Goal: Task Accomplishment & Management: Use online tool/utility

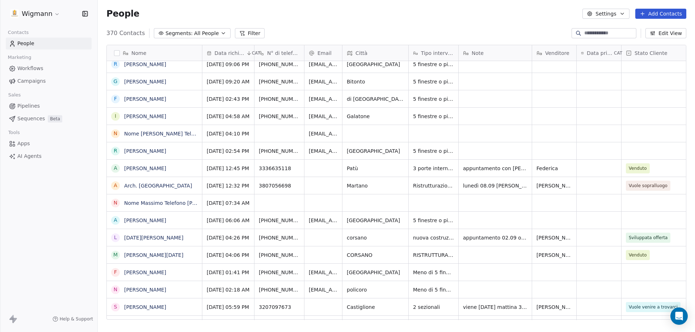
drag, startPoint x: 157, startPoint y: 51, endPoint x: 183, endPoint y: 62, distance: 28.6
click at [157, 52] on div "Nome" at bounding box center [153, 53] width 85 height 7
click at [146, 52] on html "Wigmann Contacts People Marketing Workflows Campaigns Sales Pipelines Sequences…" at bounding box center [347, 166] width 695 height 332
click at [146, 52] on div "Nome" at bounding box center [153, 53] width 85 height 7
click at [323, 31] on html "Wigmann Contacts People Marketing Workflows Campaigns Sales Pipelines Sequences…" at bounding box center [347, 166] width 695 height 332
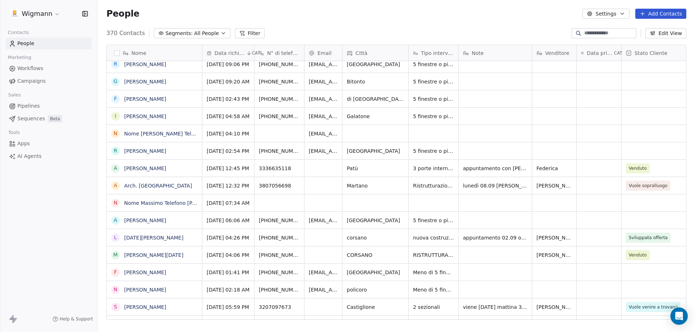
click at [235, 36] on button "Filter" at bounding box center [250, 33] width 30 height 10
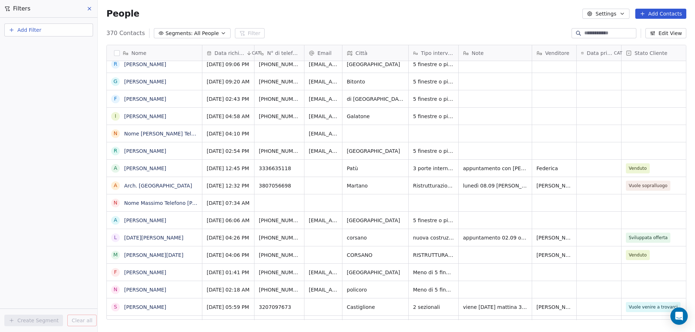
click at [44, 28] on button "Add Filter" at bounding box center [48, 30] width 89 height 13
drag, startPoint x: 34, startPoint y: 48, endPoint x: 113, endPoint y: 65, distance: 81.0
click at [34, 48] on span "Contact properties" at bounding box center [35, 47] width 47 height 8
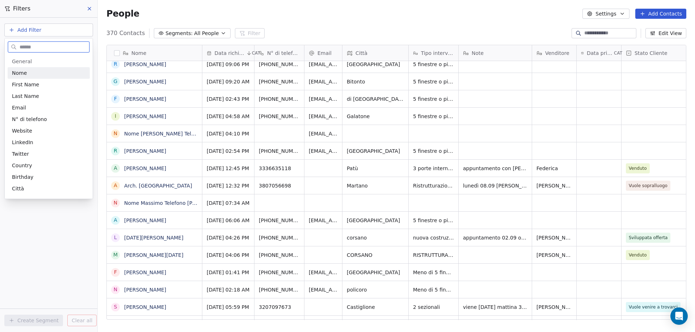
click at [31, 71] on div "Nome" at bounding box center [48, 72] width 73 height 7
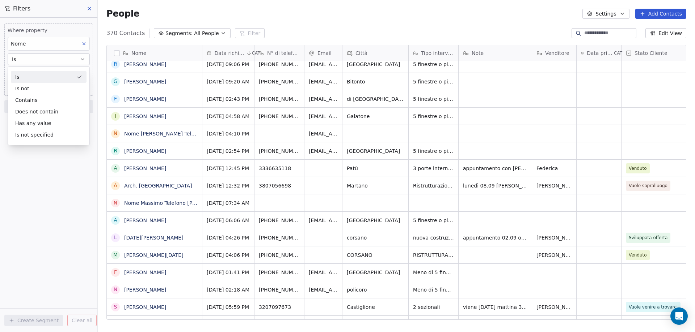
click at [44, 61] on button "Is" at bounding box center [49, 60] width 82 height 12
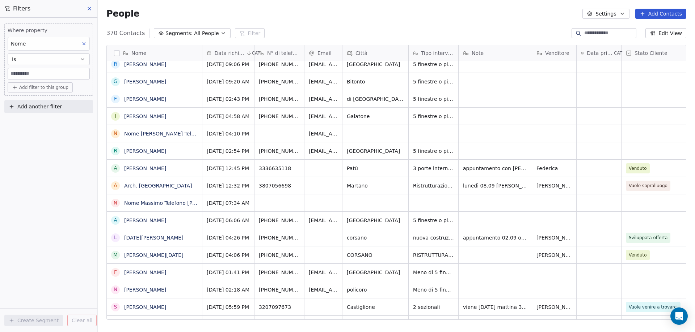
click at [42, 74] on input at bounding box center [48, 73] width 81 height 11
type input "*******"
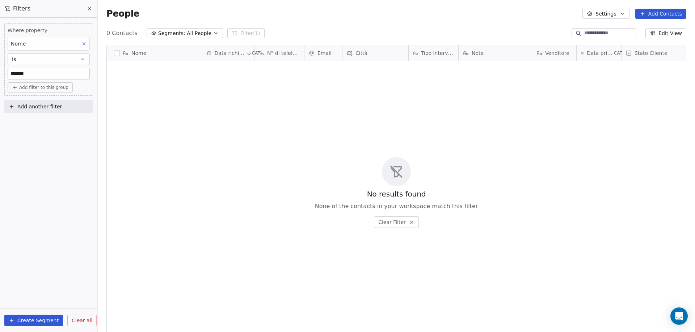
scroll to position [287, 591]
click at [403, 221] on button "Clear Filter" at bounding box center [396, 223] width 45 height 12
